Goal: Find specific page/section: Find specific page/section

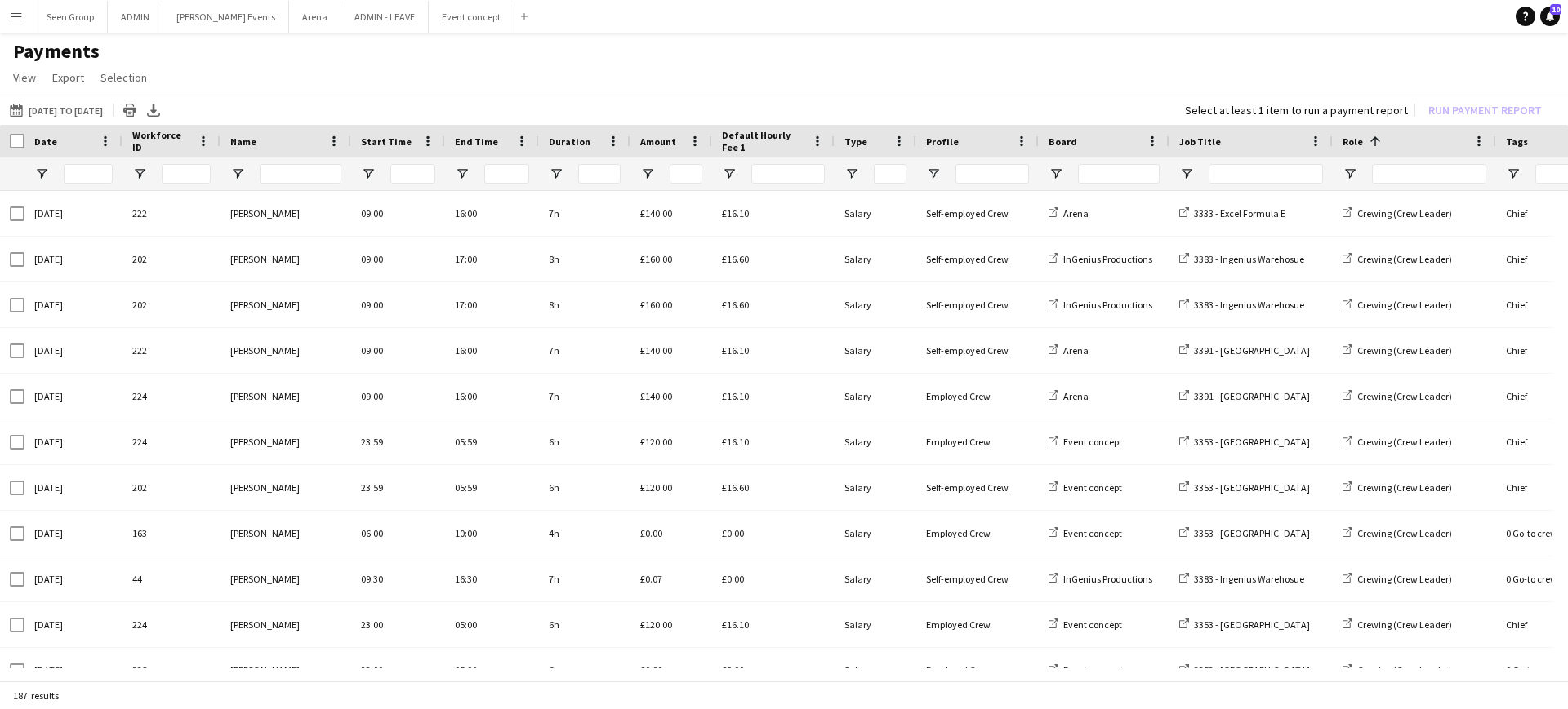
click at [17, 7] on button "Menu" at bounding box center [16, 16] width 32 height 32
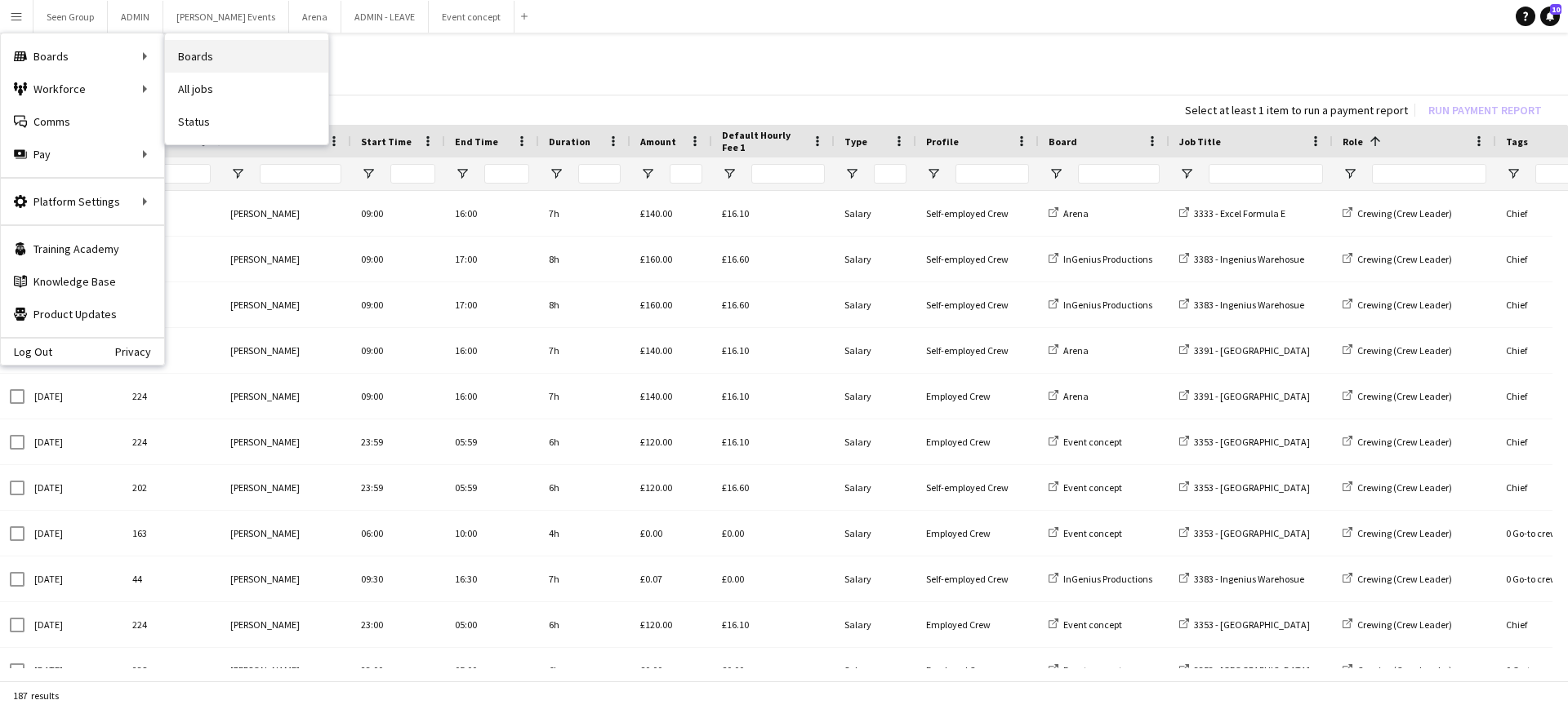
click at [191, 49] on link "Boards" at bounding box center [246, 55] width 163 height 32
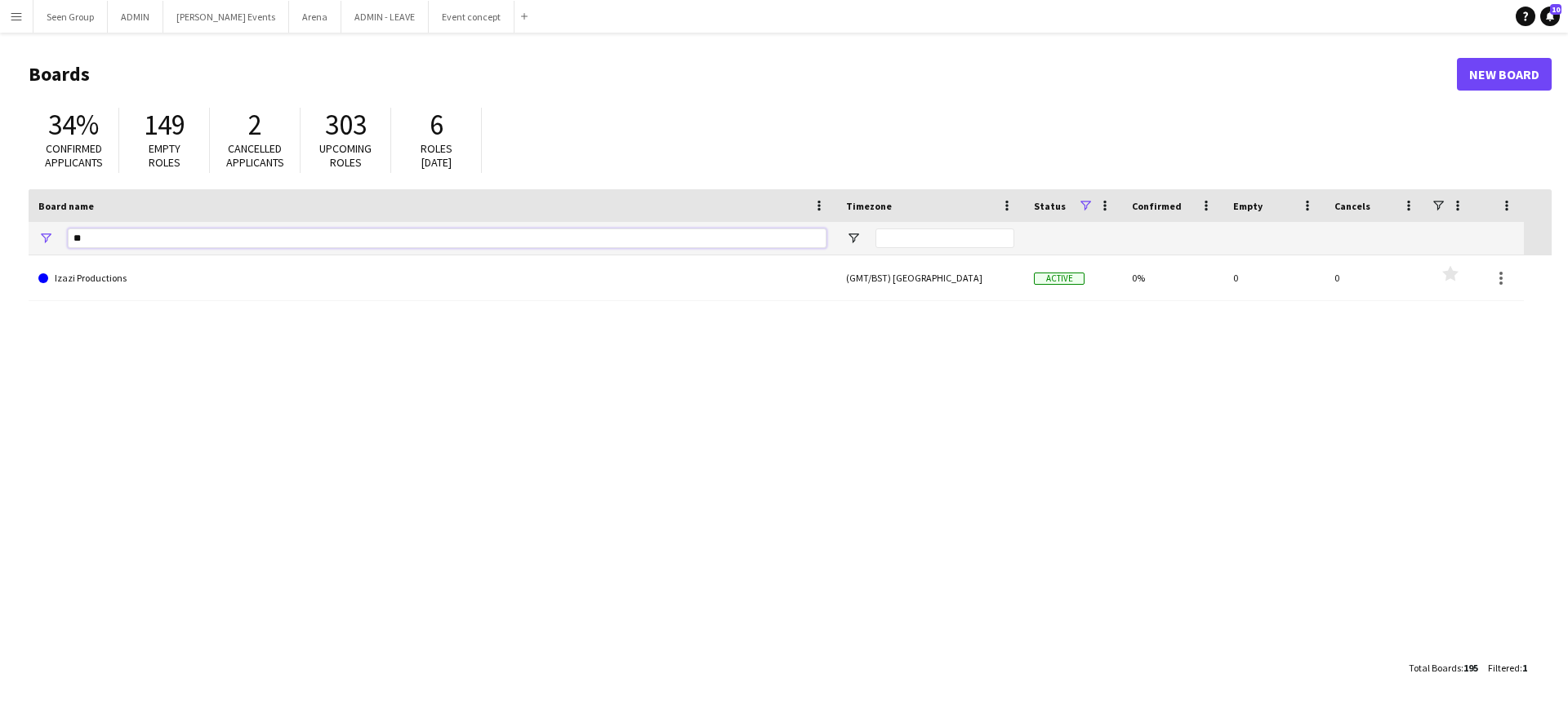
click at [273, 230] on input "**" at bounding box center [447, 239] width 758 height 20
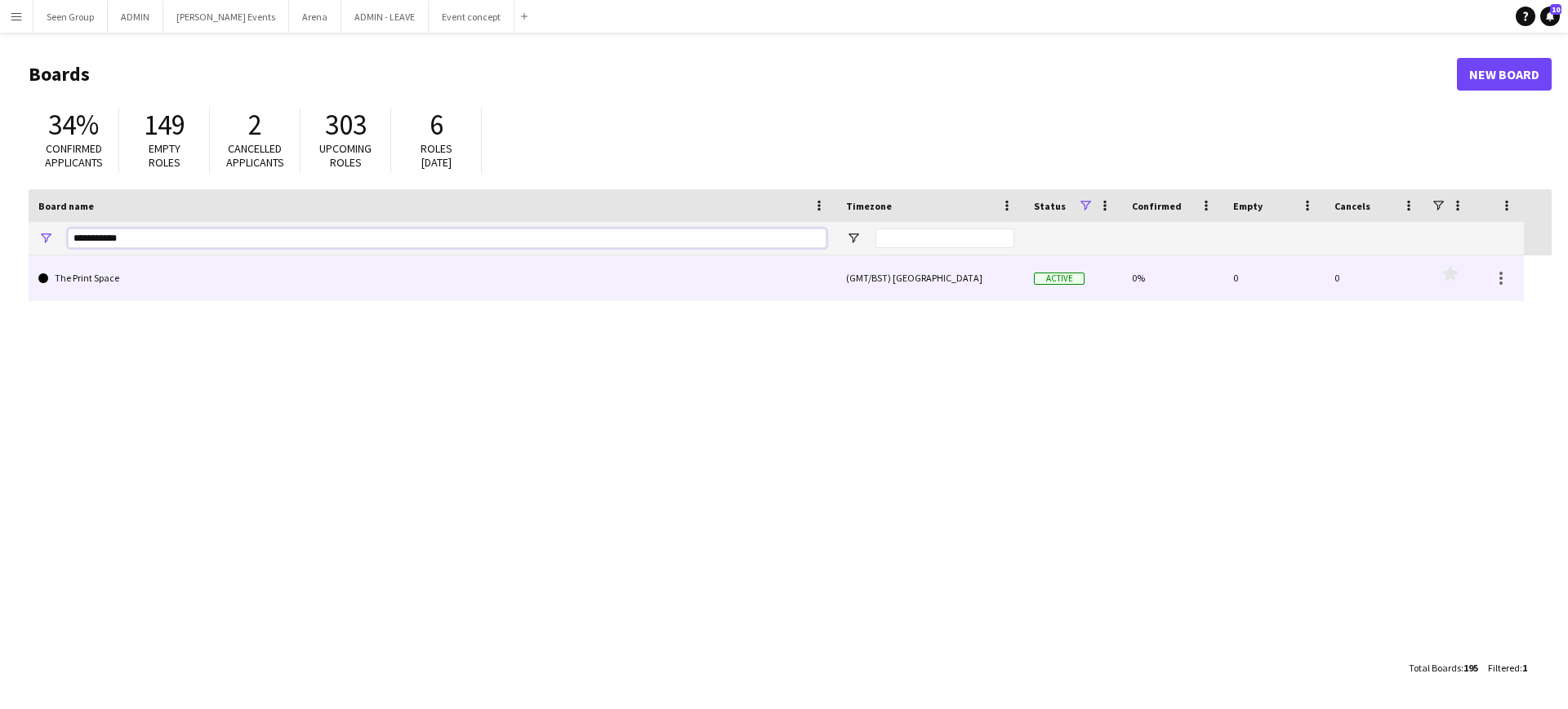
type input "**********"
click at [200, 271] on link "The Print Space" at bounding box center [432, 277] width 788 height 46
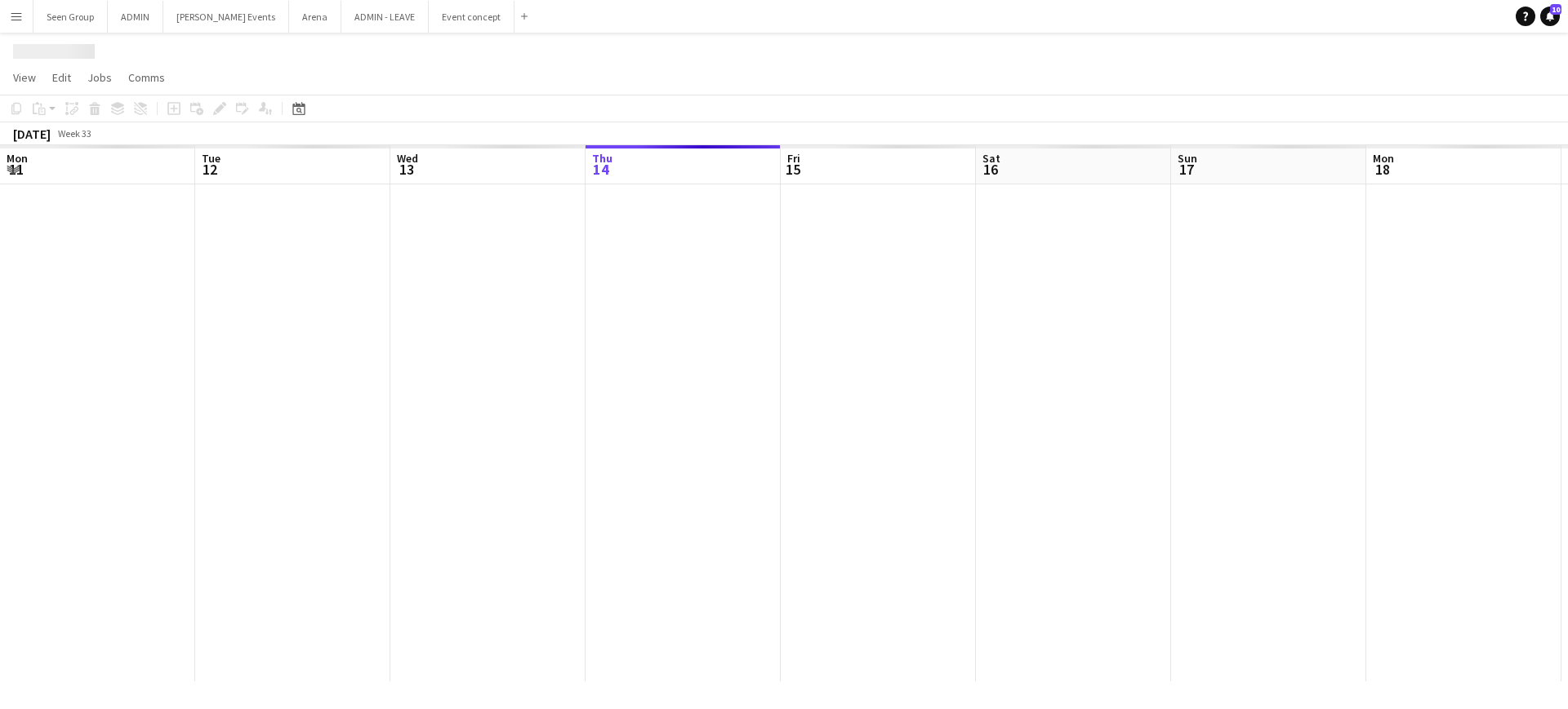
scroll to position [0, 390]
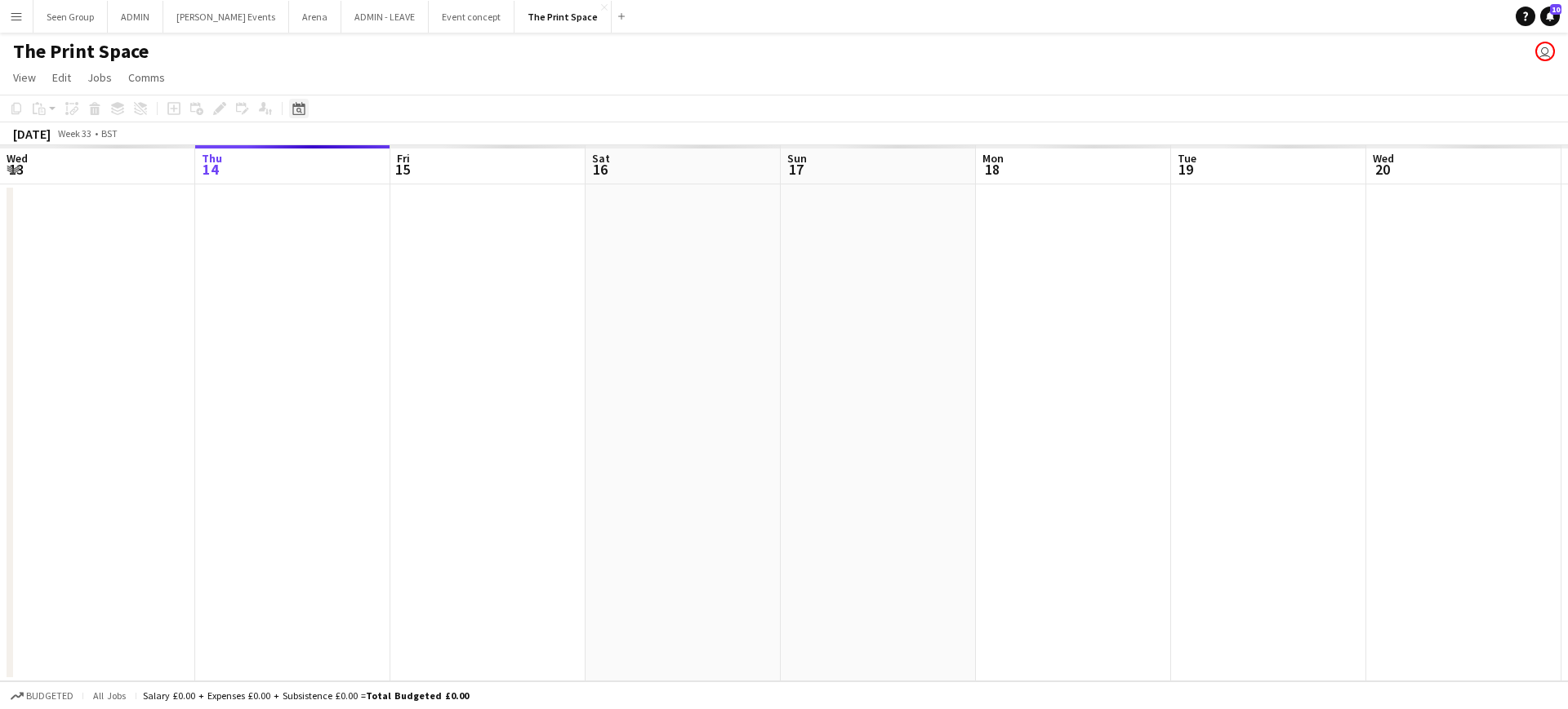
click at [302, 114] on icon at bounding box center [298, 109] width 12 height 13
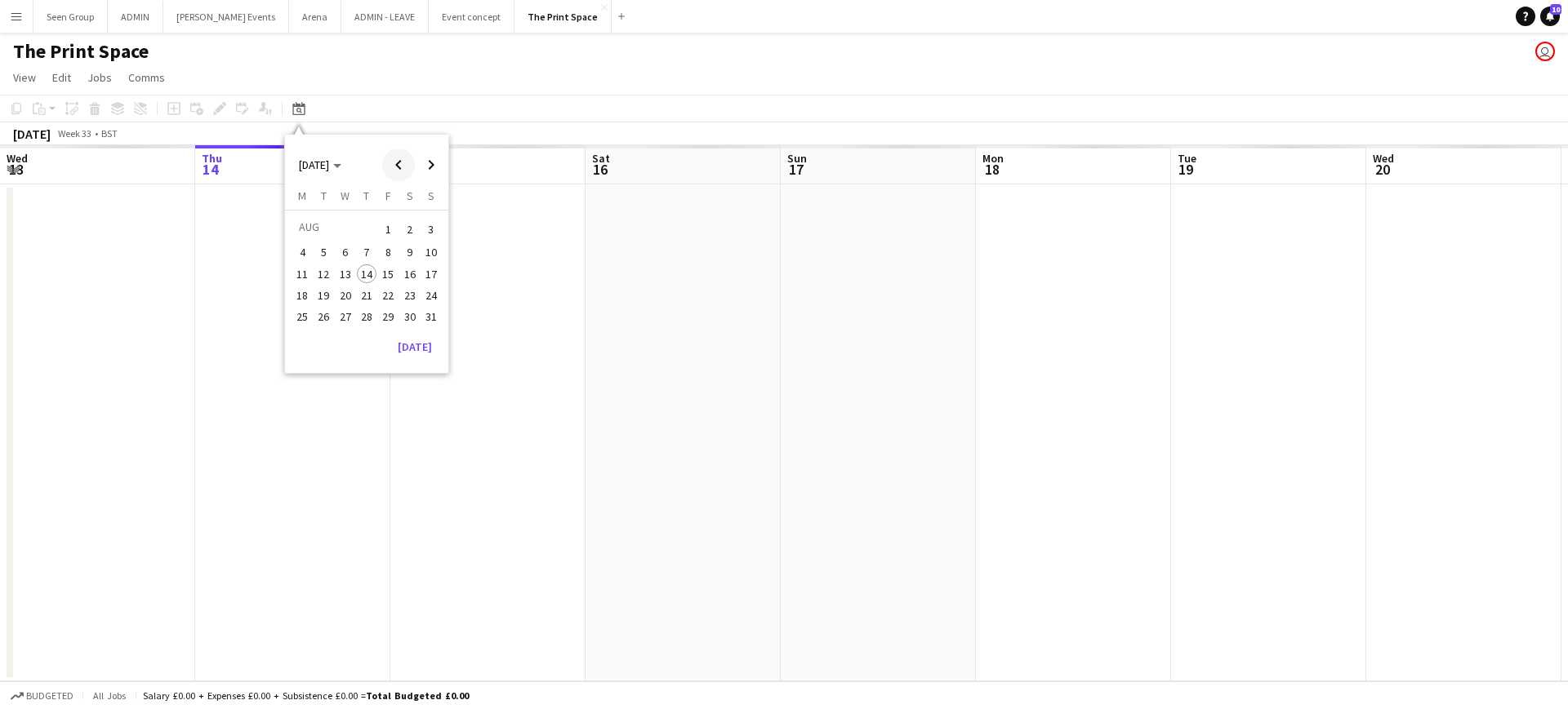
click at [398, 162] on span "Previous month" at bounding box center [398, 164] width 32 height 32
click at [317, 246] on span "1" at bounding box center [324, 249] width 20 height 20
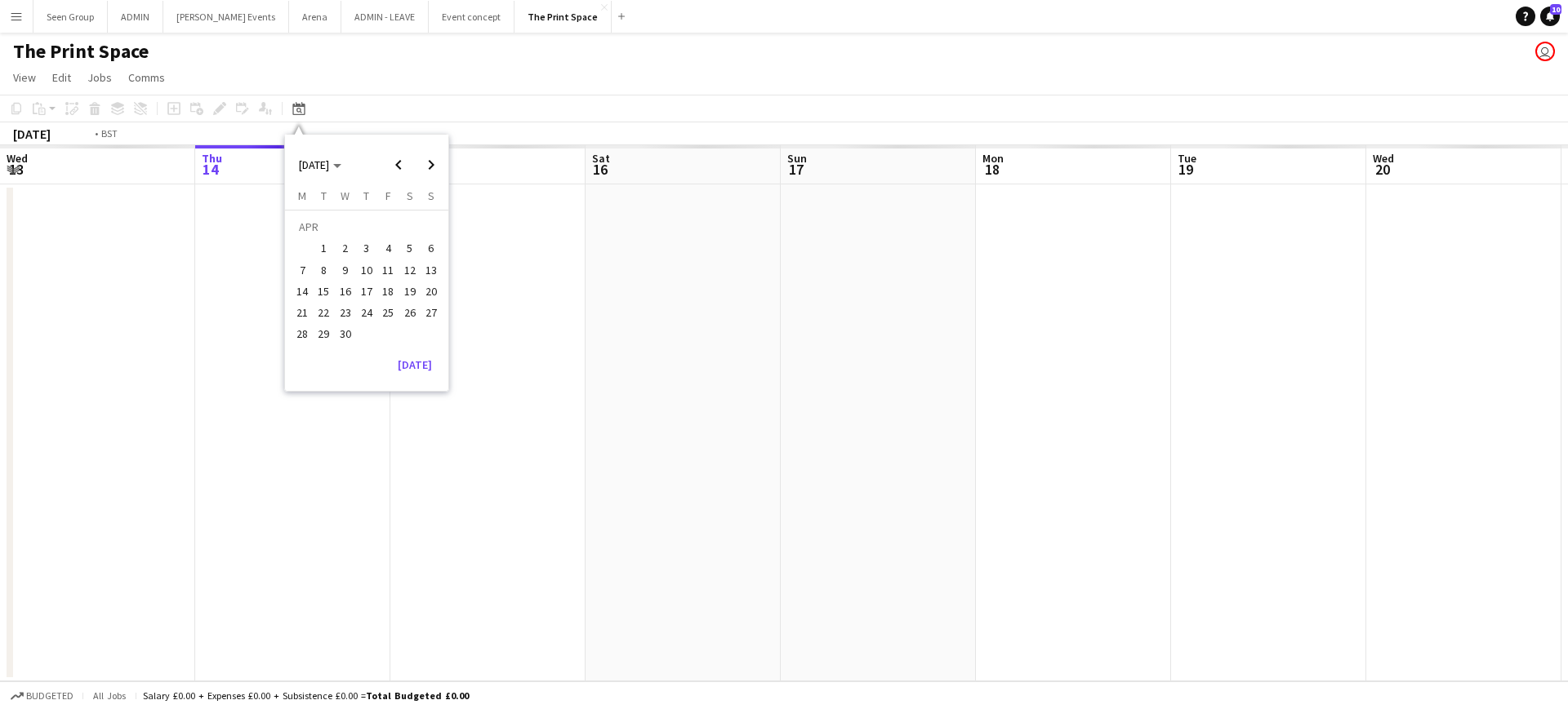
scroll to position [0, 562]
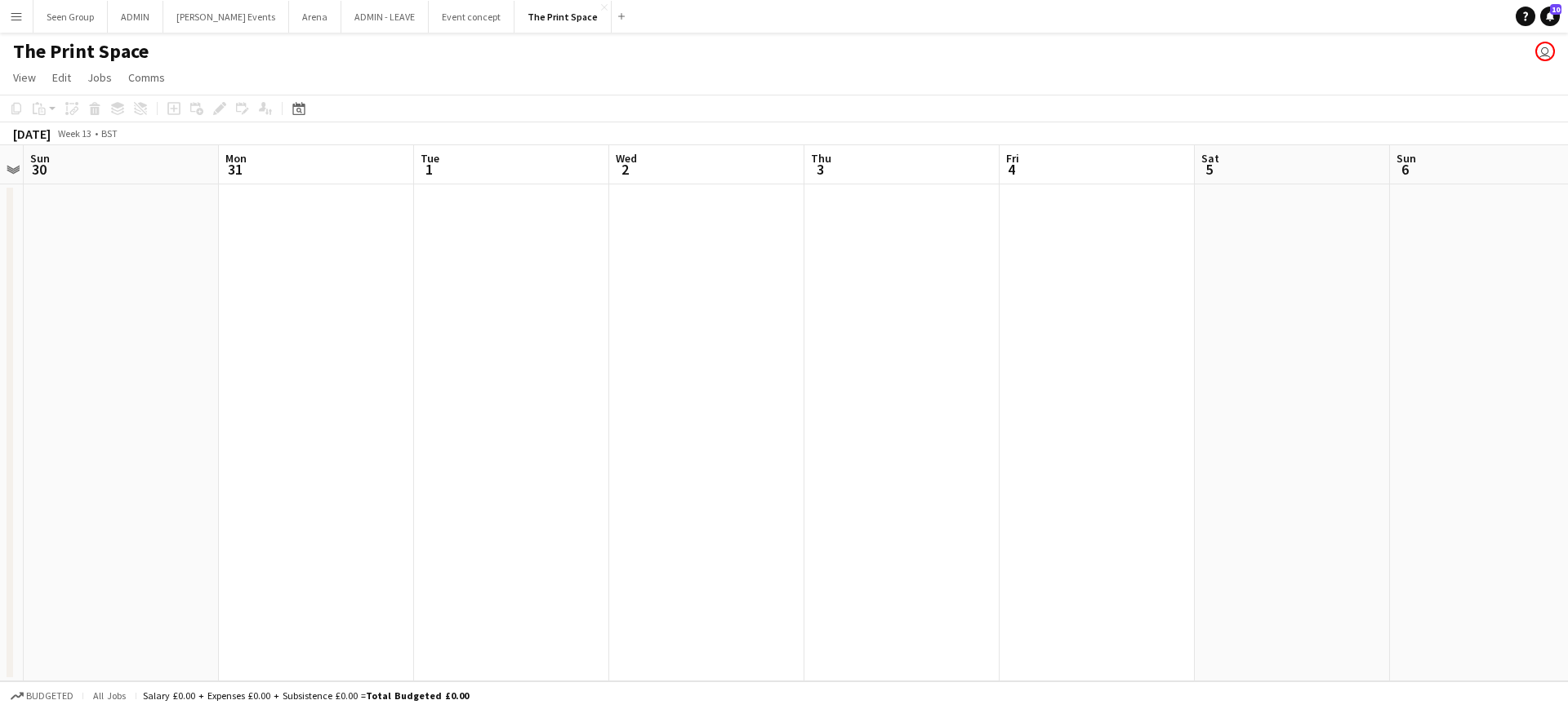
click at [806, 340] on app-date-cell at bounding box center [903, 433] width 196 height 497
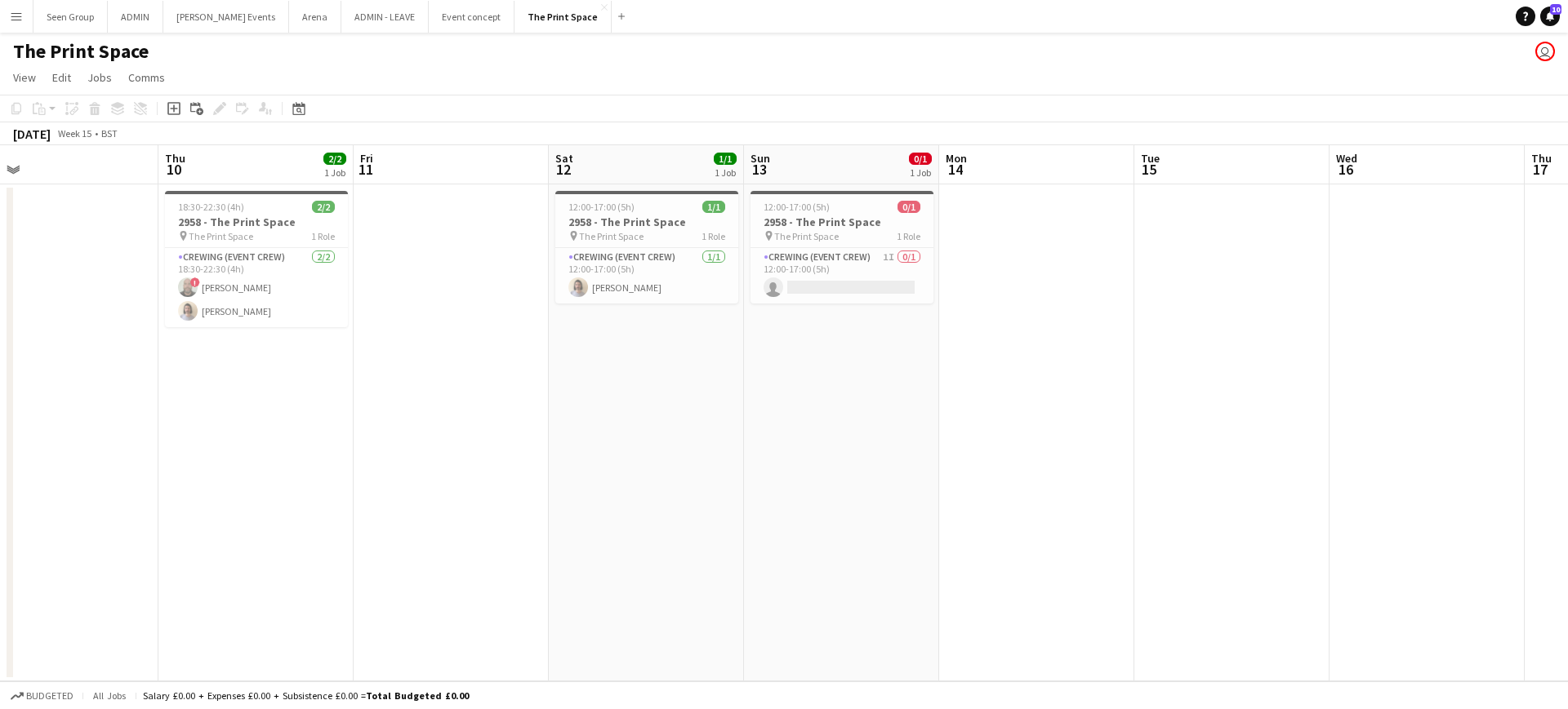
scroll to position [0, 417]
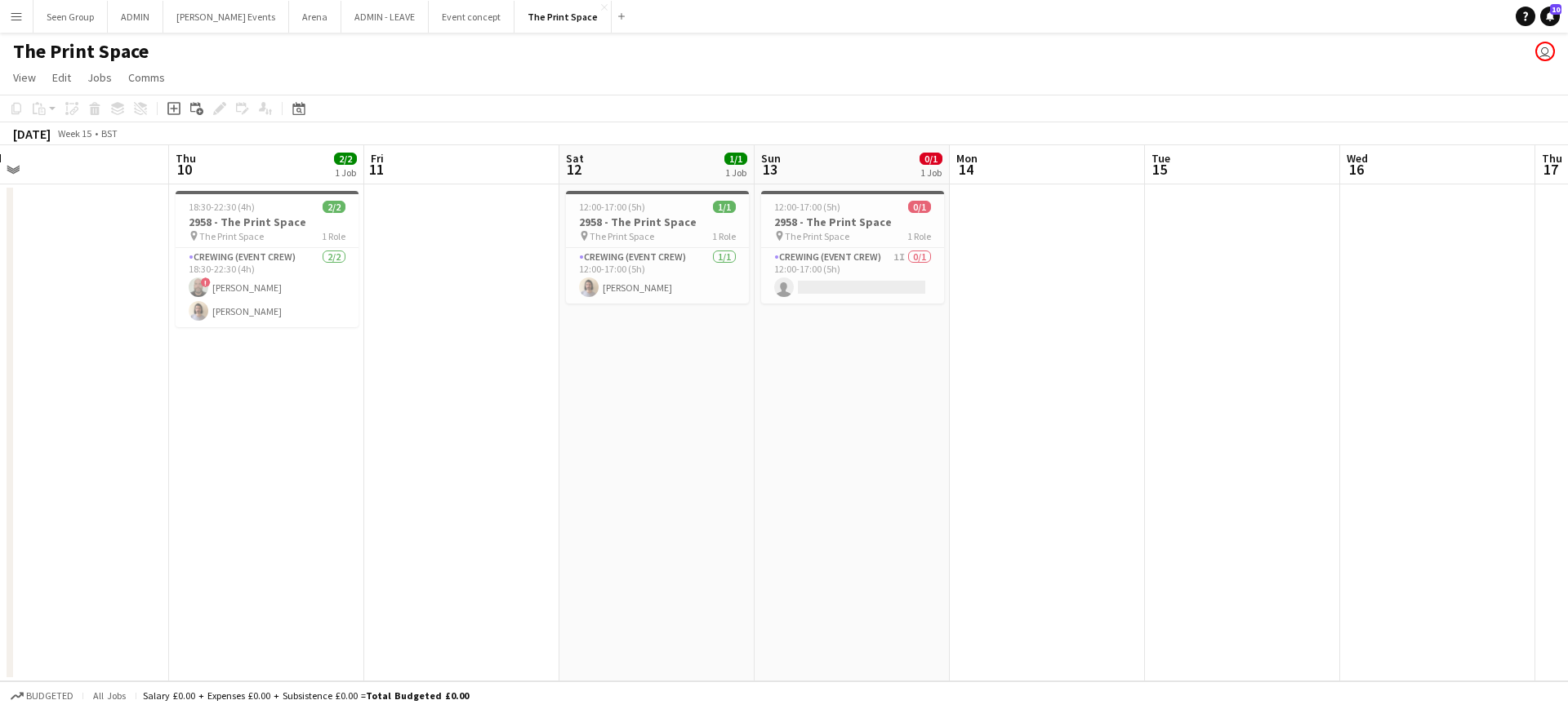
drag, startPoint x: 432, startPoint y: 433, endPoint x: 594, endPoint y: 436, distance: 162.0
click at [594, 436] on app-calendar-viewport "Mon 7 Tue 8 Wed 9 Thu 10 2/2 1 Job Fri 11 Sat 12 1/1 1 Job Sun 13 0/1 1 Job Mon…" at bounding box center [784, 412] width 1568 height 536
